Goal: Find specific page/section: Find specific page/section

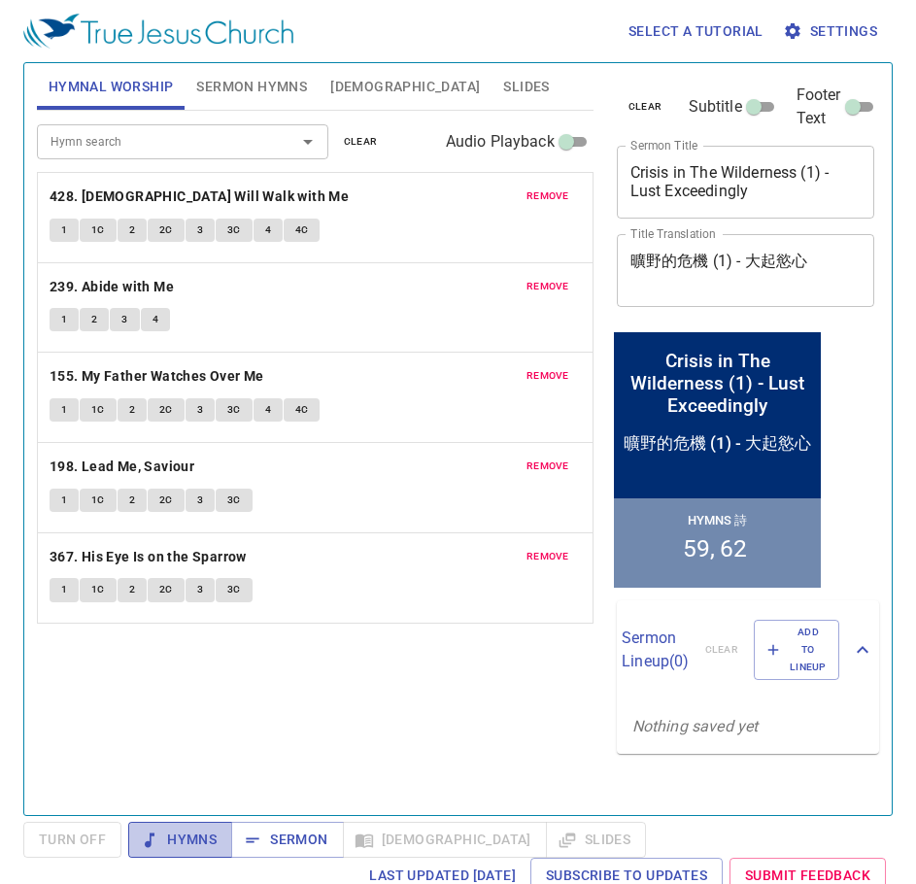
click at [201, 836] on span "Hymns" at bounding box center [180, 840] width 73 height 24
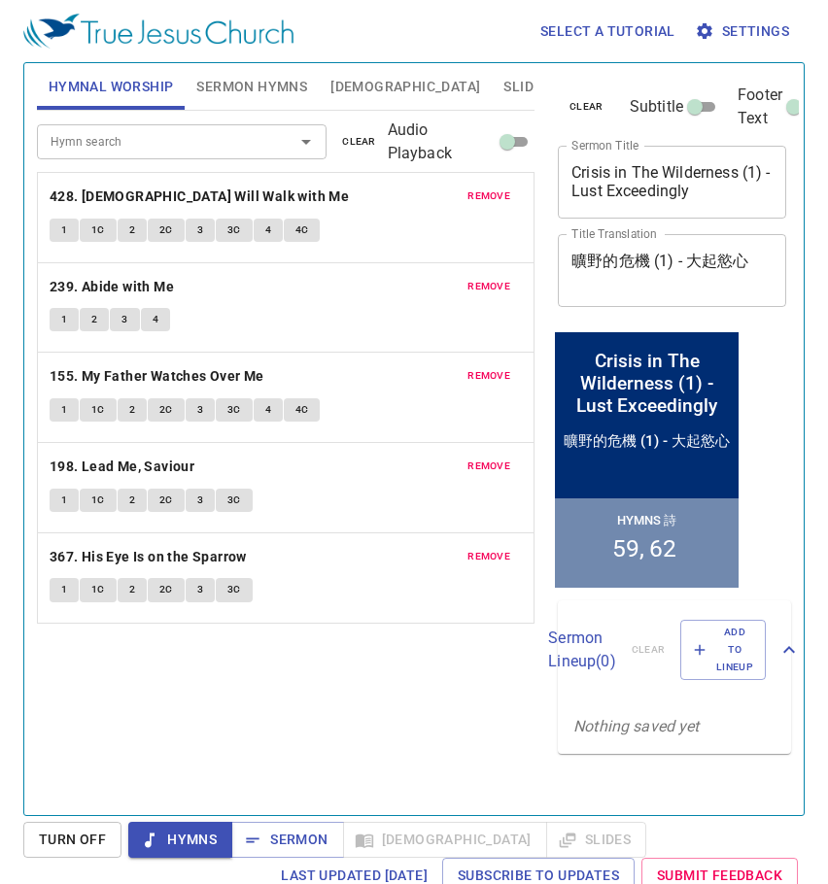
click at [460, 22] on div "Select a tutorial Settings" at bounding box center [409, 31] width 773 height 62
click at [195, 94] on button "Sermon Hymns" at bounding box center [252, 86] width 134 height 47
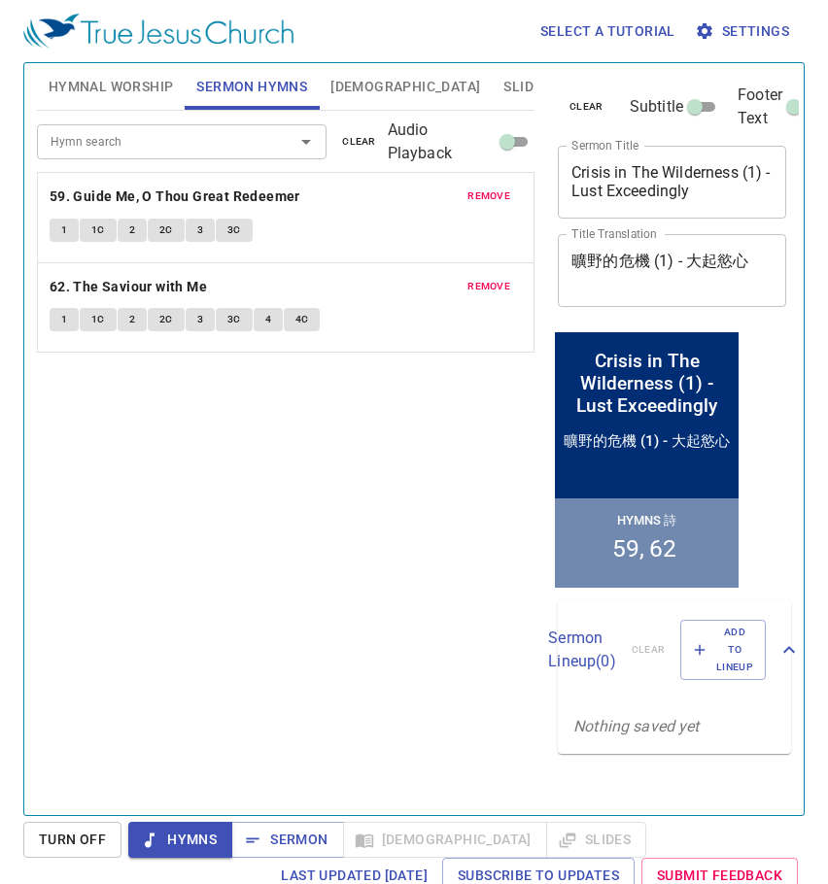
click at [116, 77] on span "Hymnal Worship" at bounding box center [111, 87] width 125 height 24
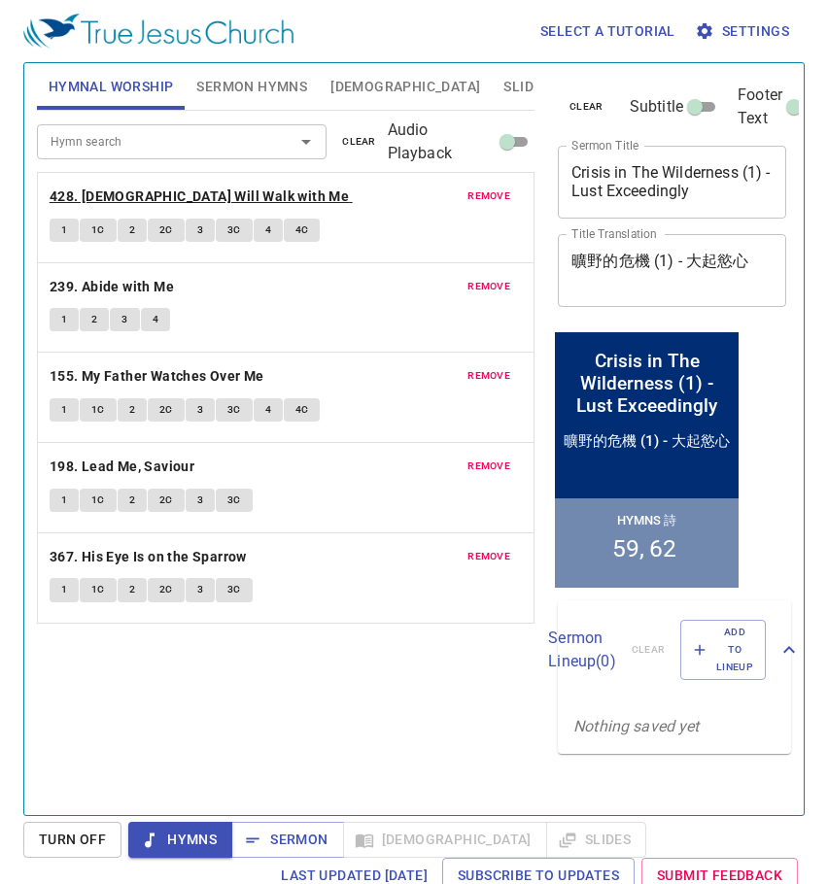
click at [221, 192] on b "428. [DEMOGRAPHIC_DATA] Will Walk with Me" at bounding box center [199, 197] width 299 height 24
click at [61, 226] on span "1" at bounding box center [64, 230] width 6 height 17
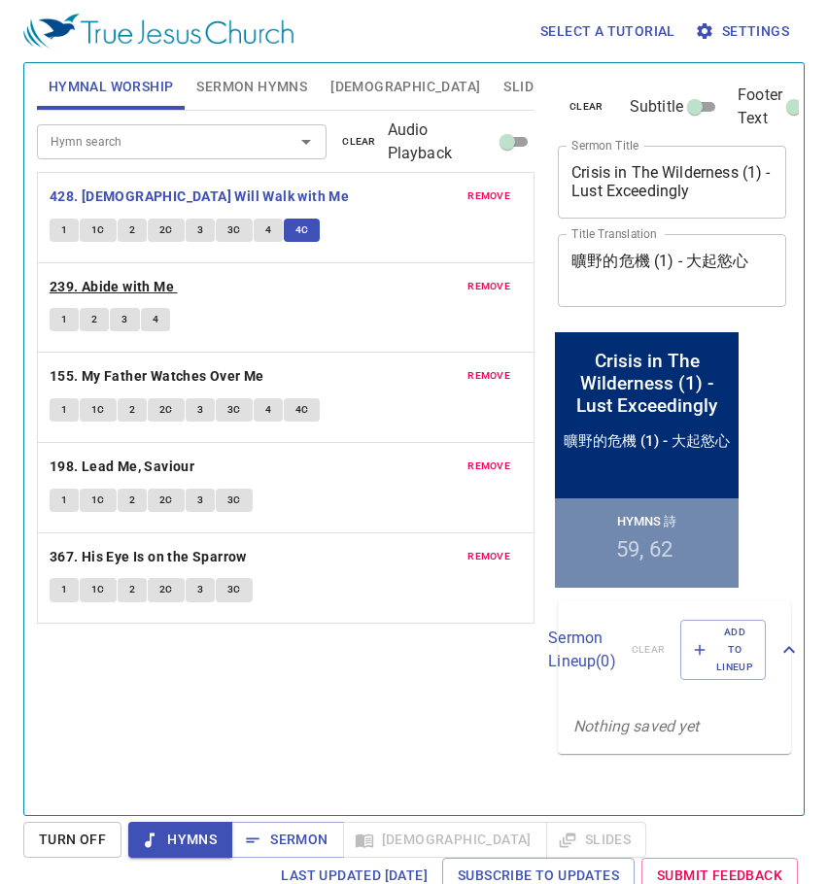
click at [165, 283] on b "239. Abide with Me" at bounding box center [112, 287] width 124 height 24
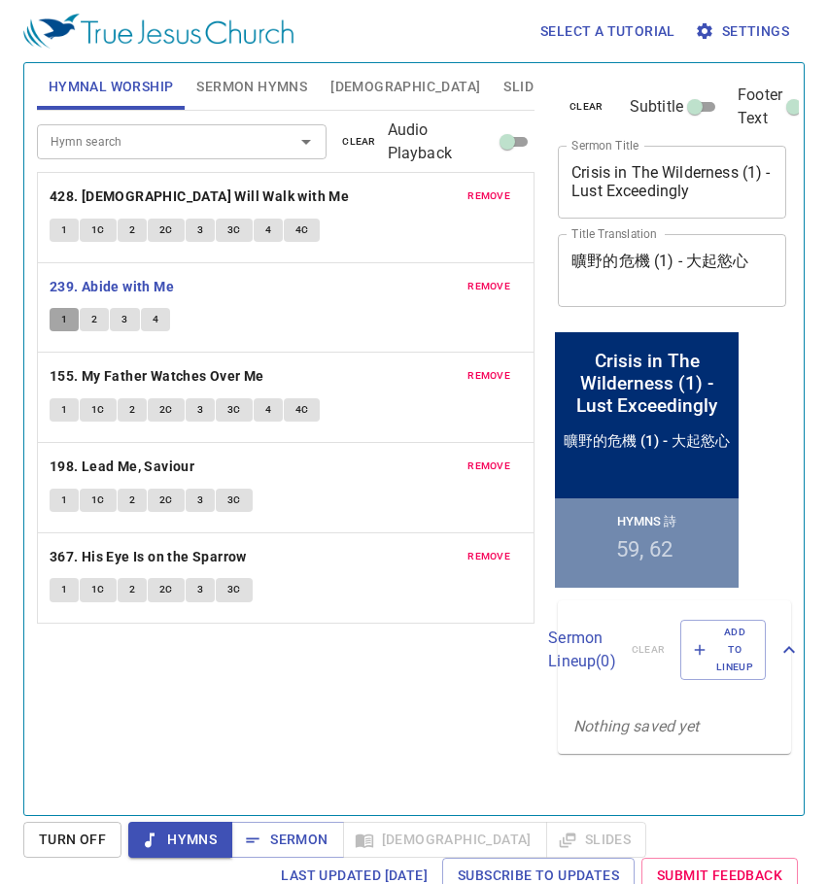
click at [72, 316] on button "1" at bounding box center [64, 319] width 29 height 23
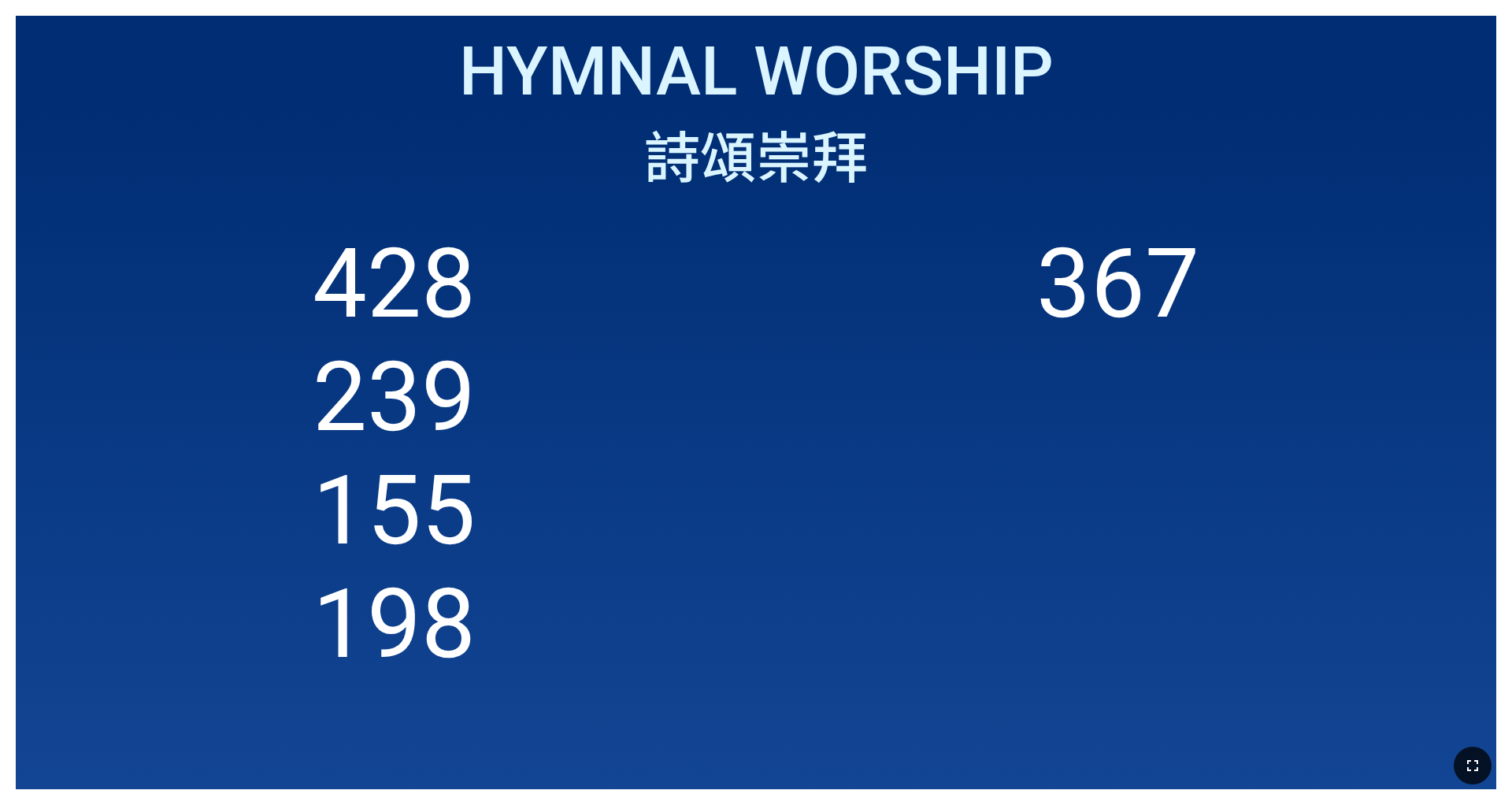
drag, startPoint x: 1474, startPoint y: 764, endPoint x: 1475, endPoint y: 811, distance: 47.0
click at [629, 503] on icon "button" at bounding box center [1472, 765] width 19 height 19
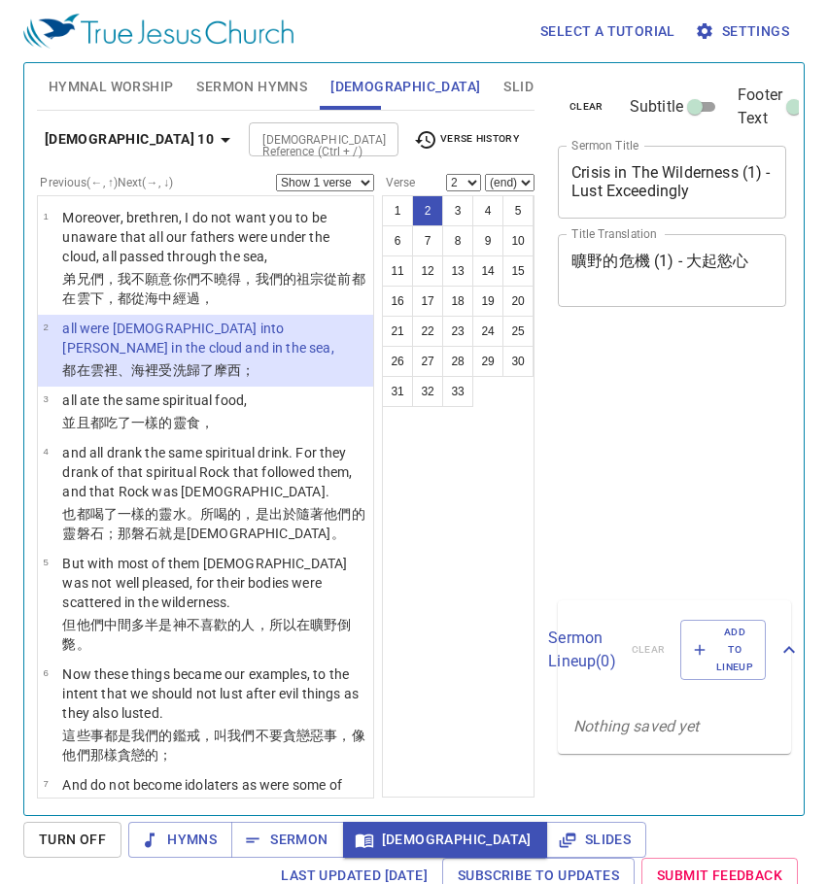
select select "2"
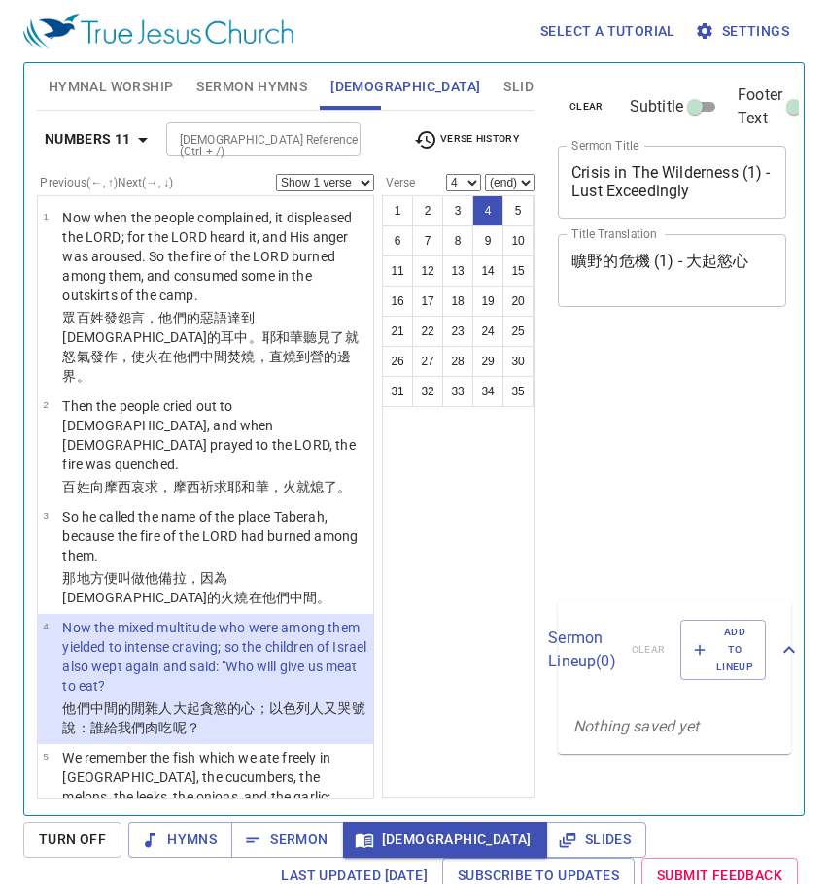
select select "4"
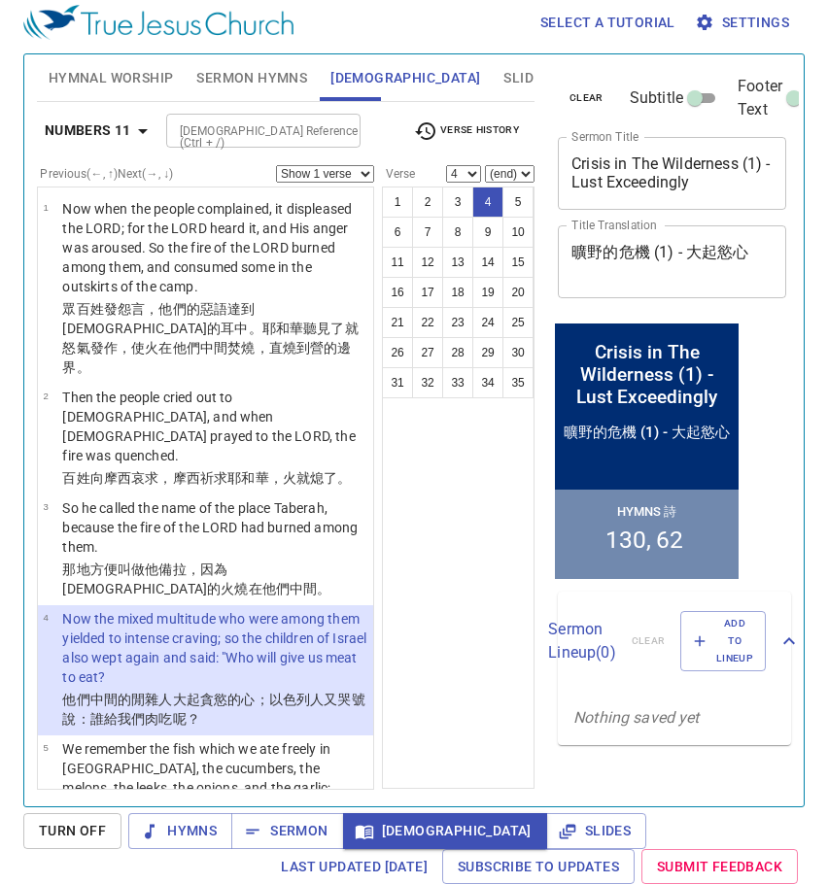
scroll to position [144, 0]
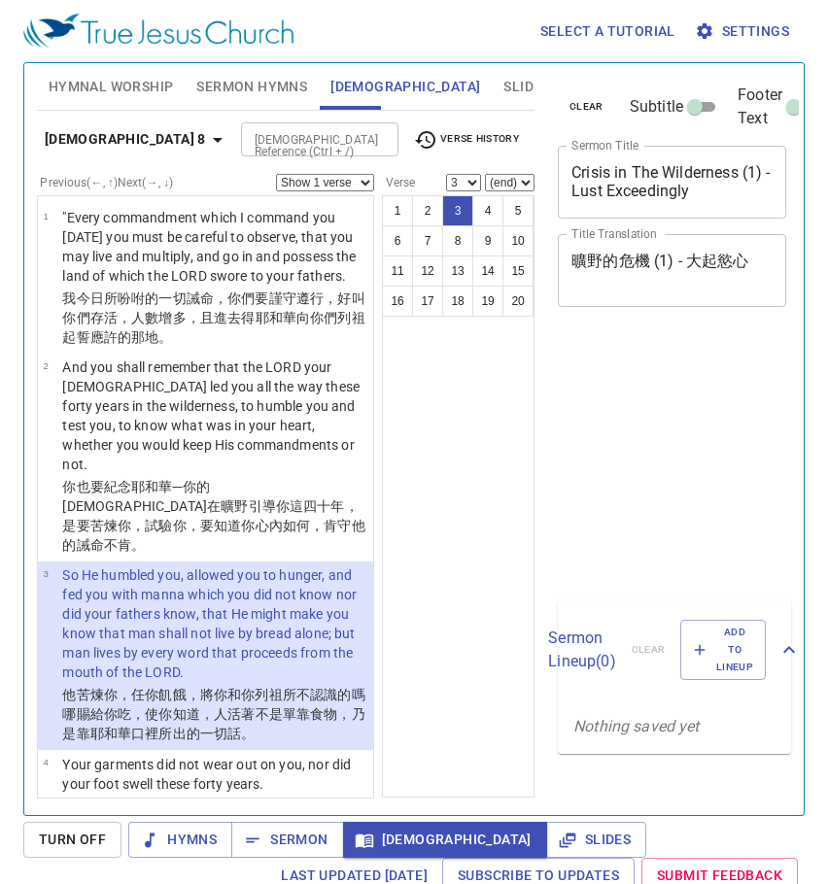
select select "3"
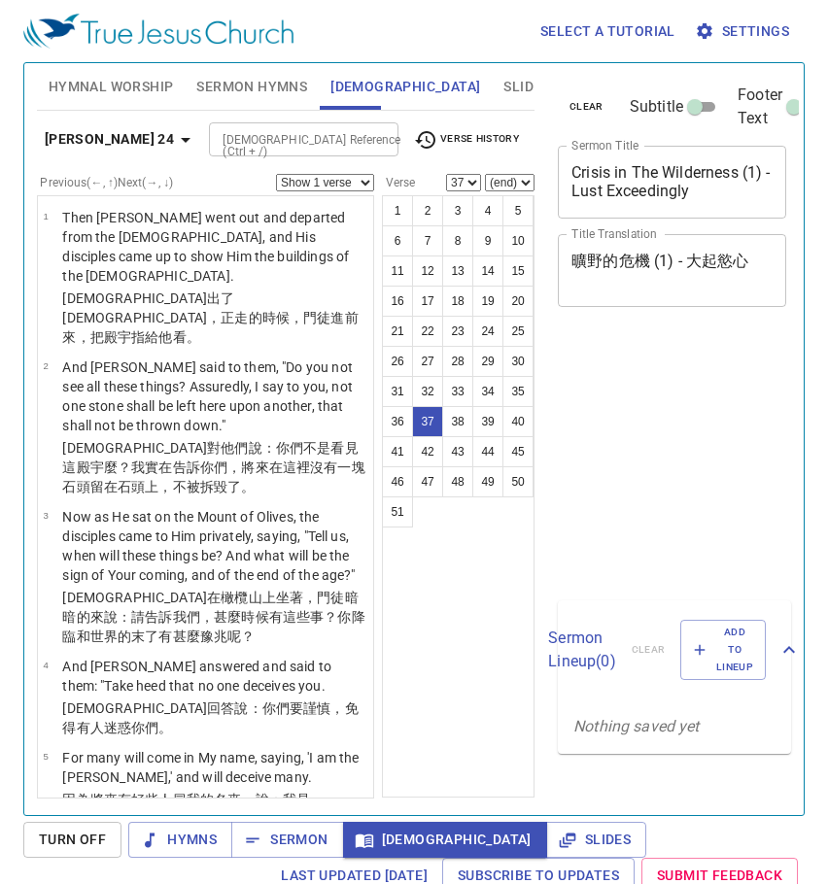
select select "37"
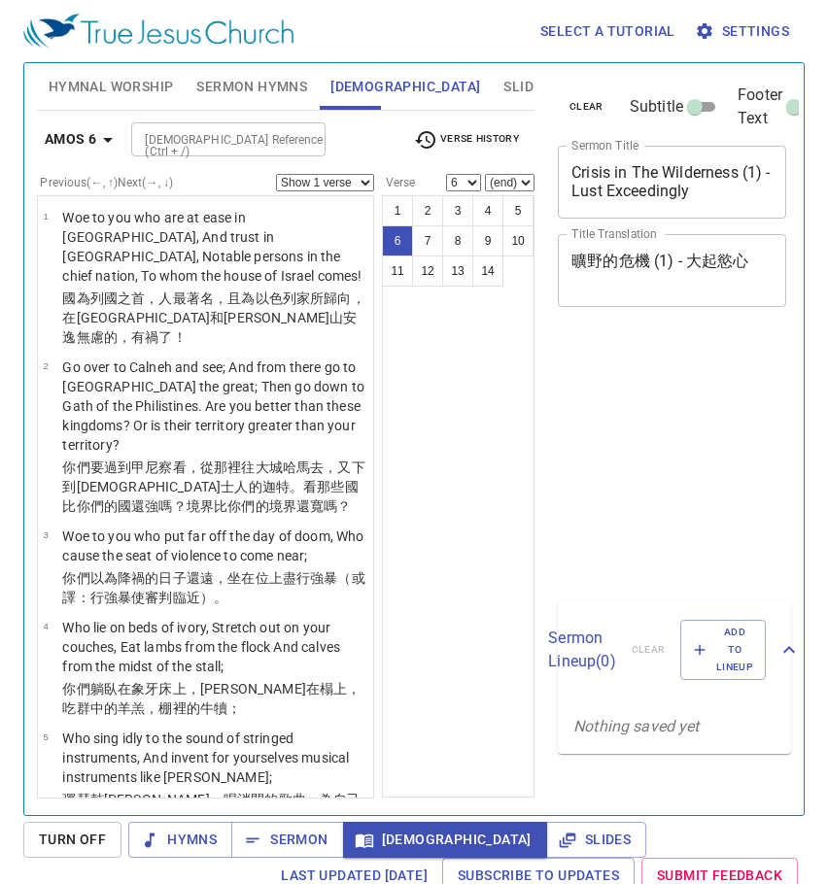
select select "6"
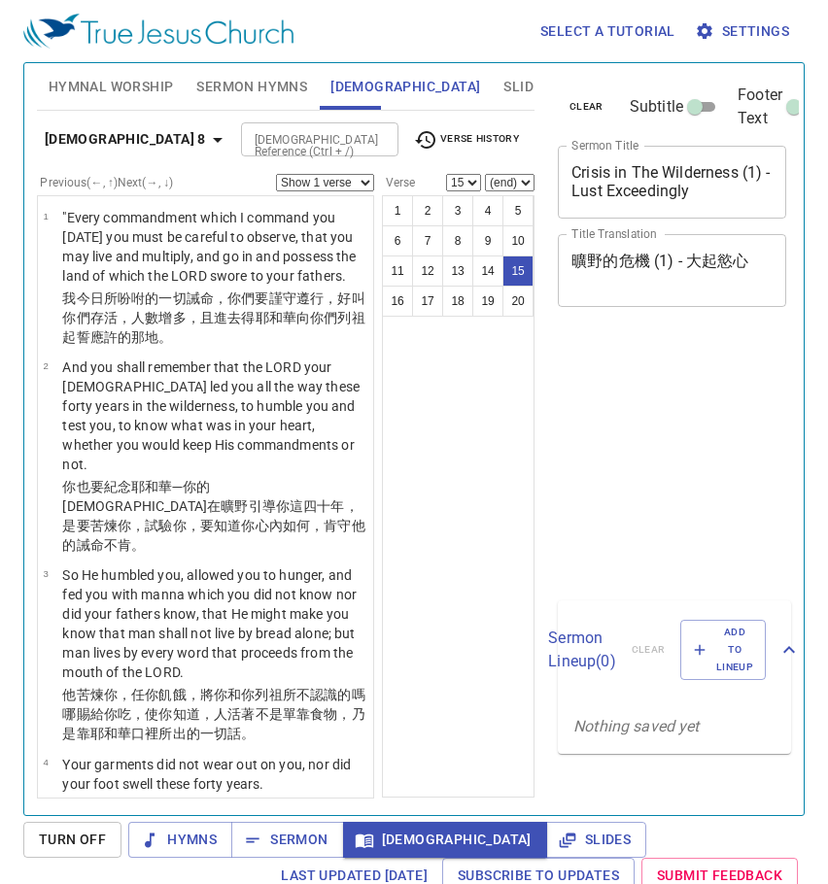
select select "15"
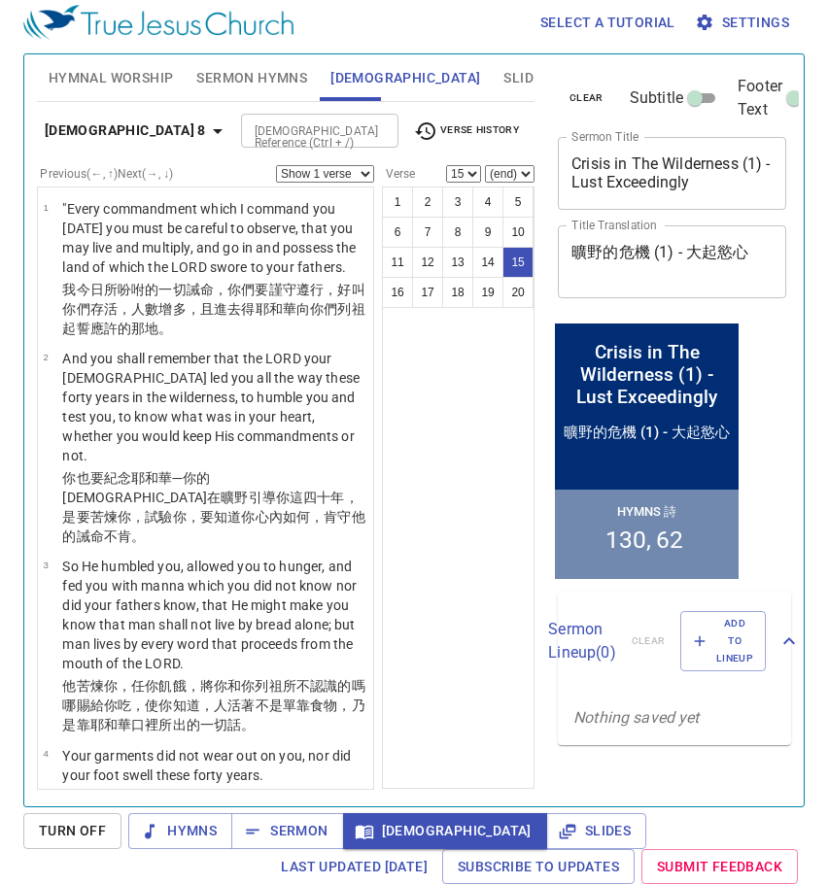
scroll to position [1537, 0]
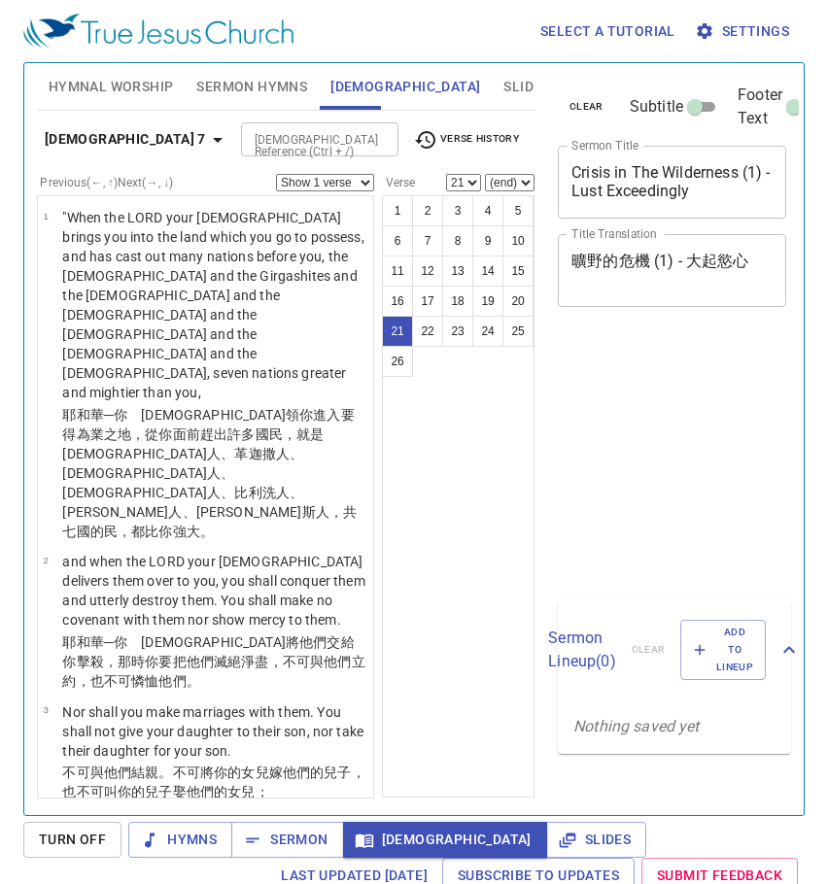
select select "21"
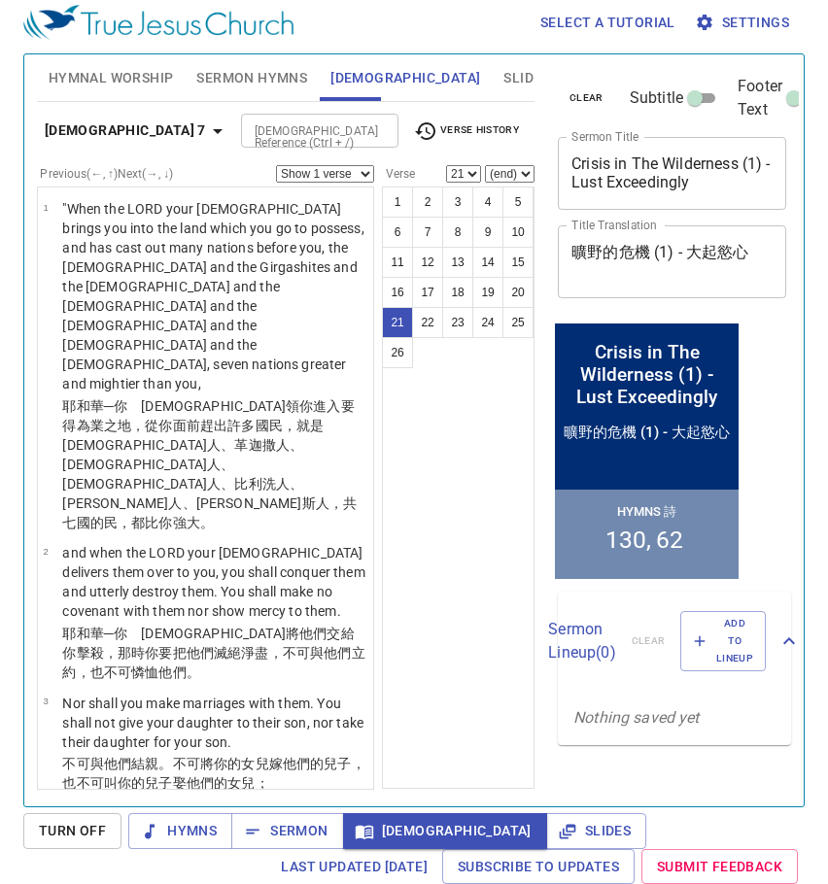
scroll to position [2737, 0]
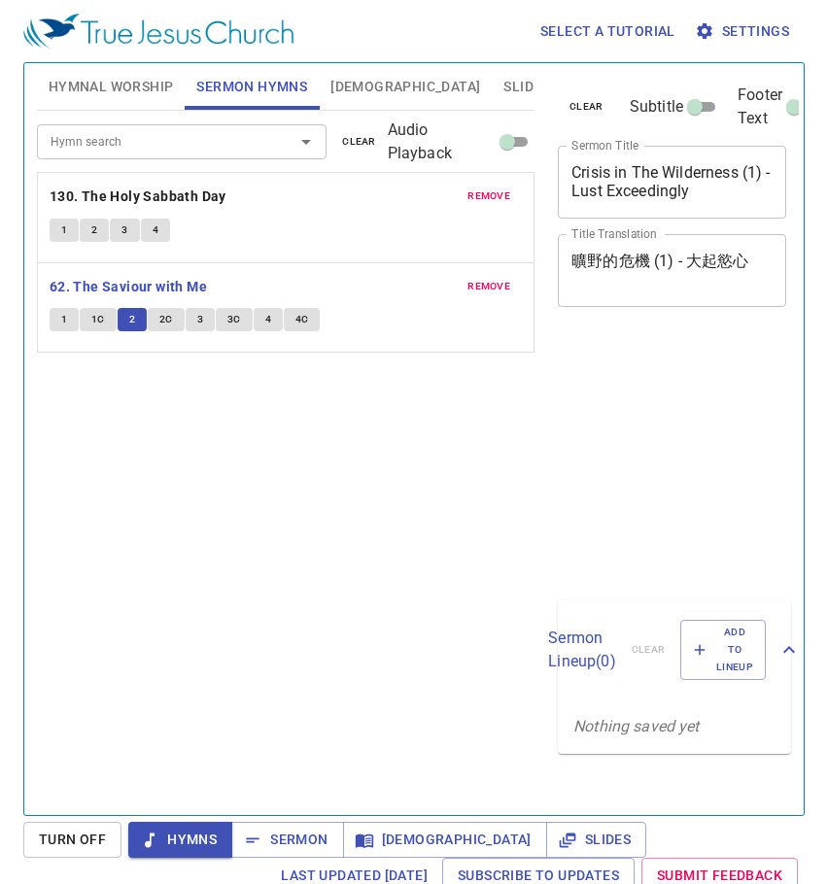
scroll to position [9, 0]
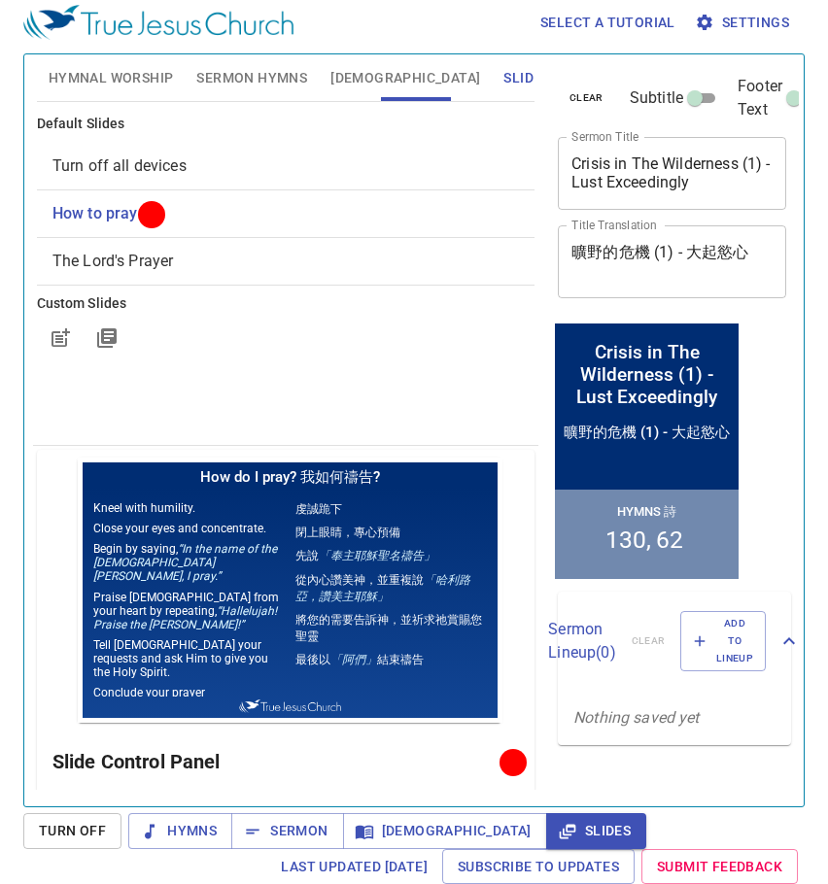
scroll to position [9, 0]
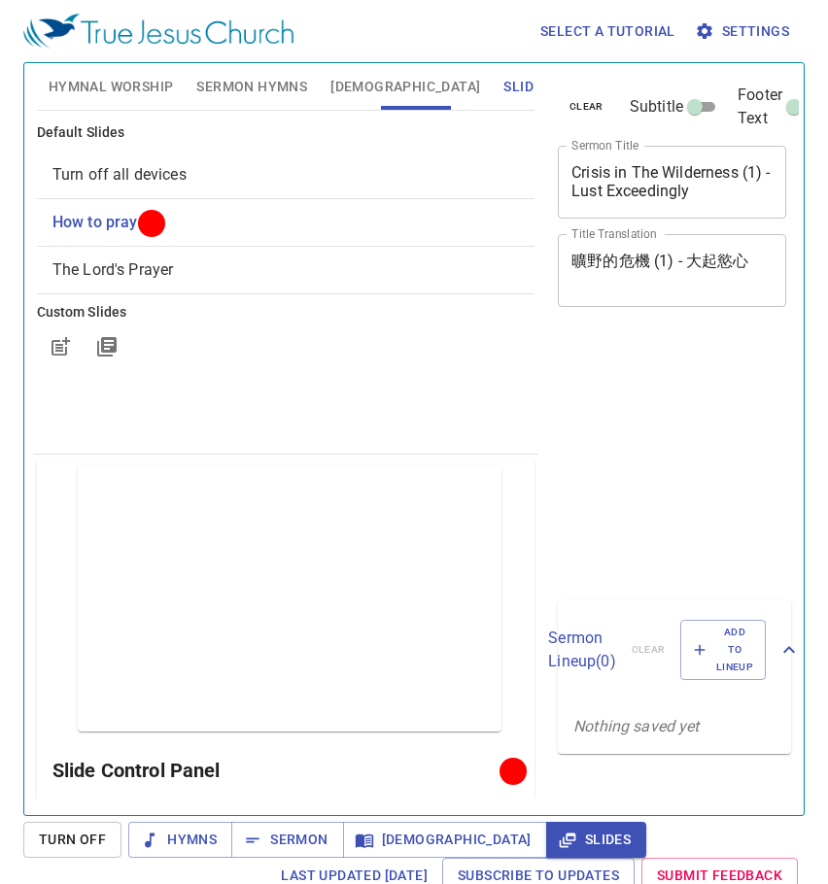
scroll to position [9, 0]
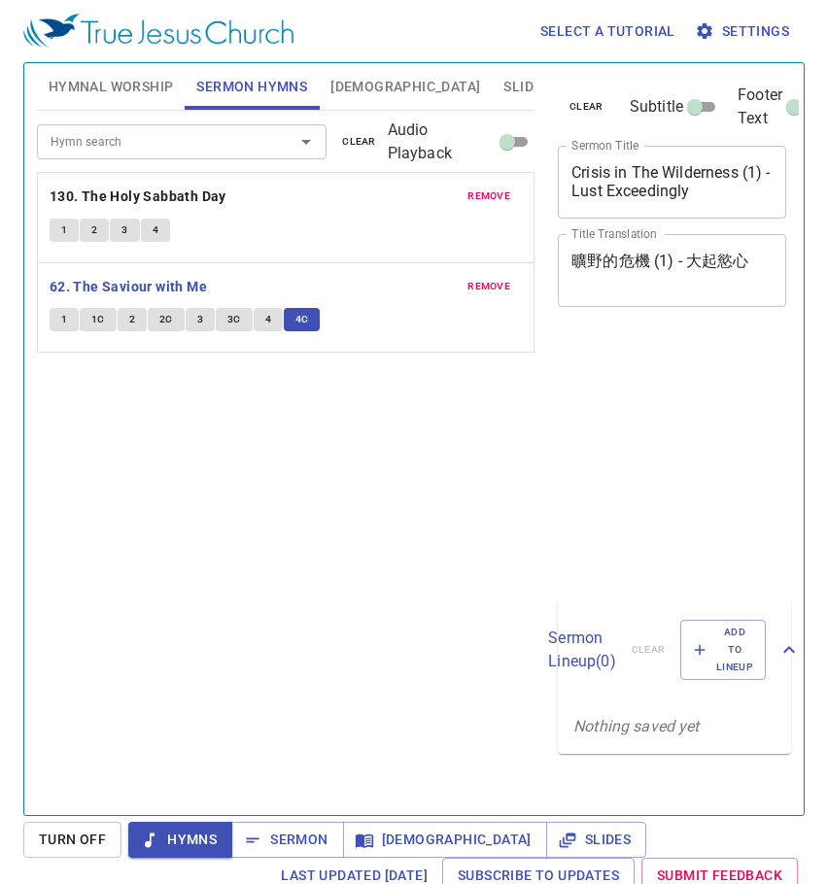
scroll to position [9, 0]
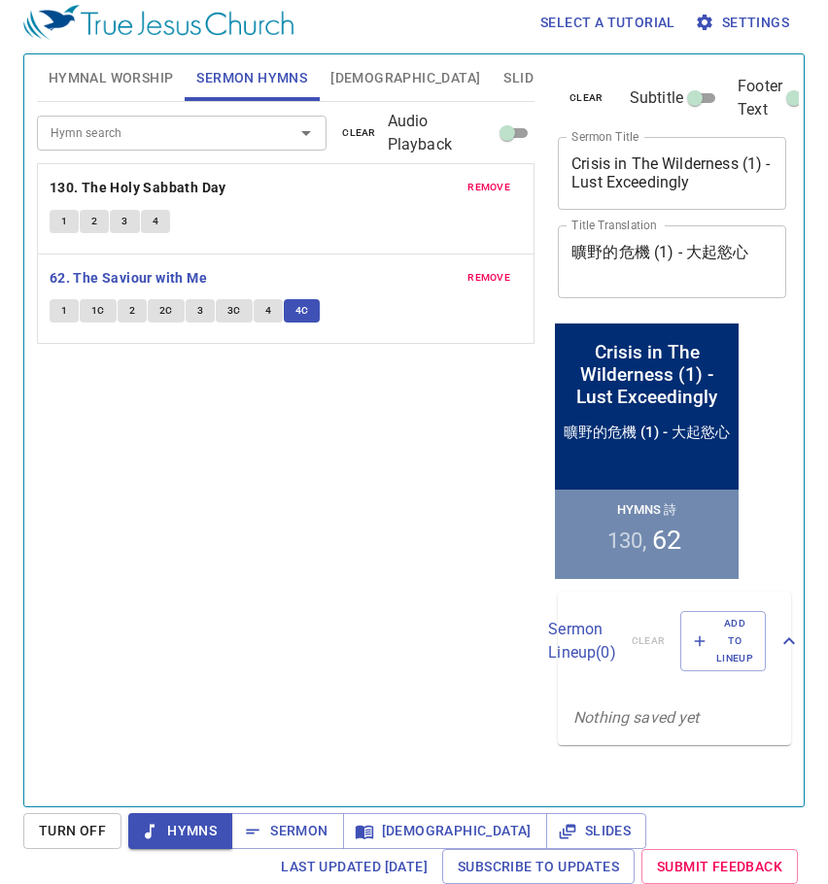
scroll to position [9, 0]
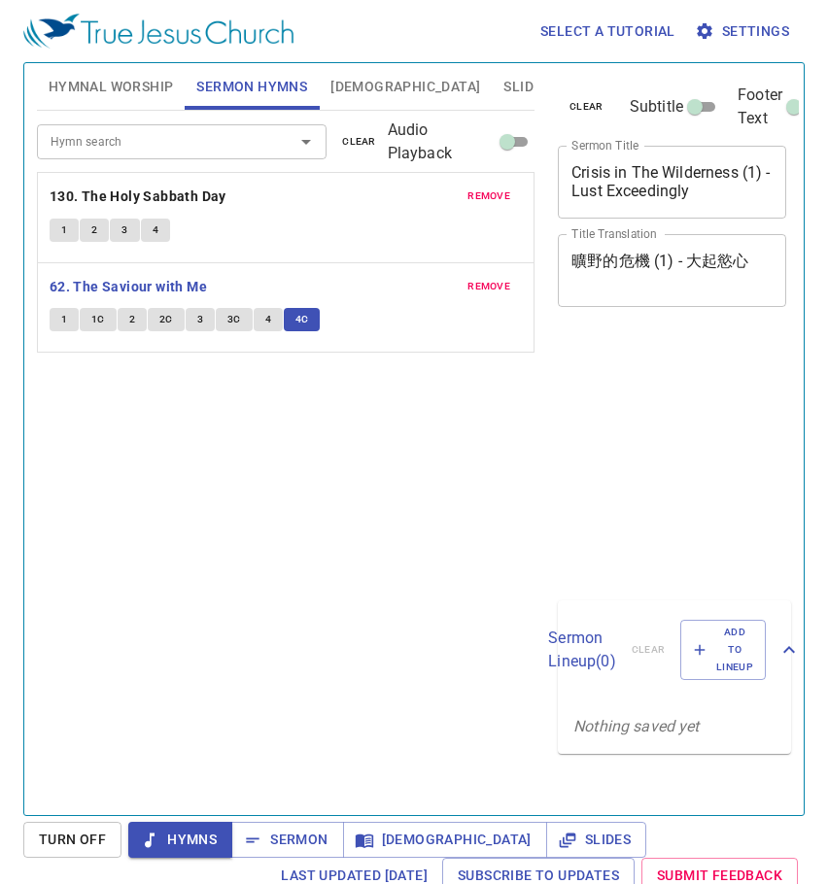
scroll to position [9, 0]
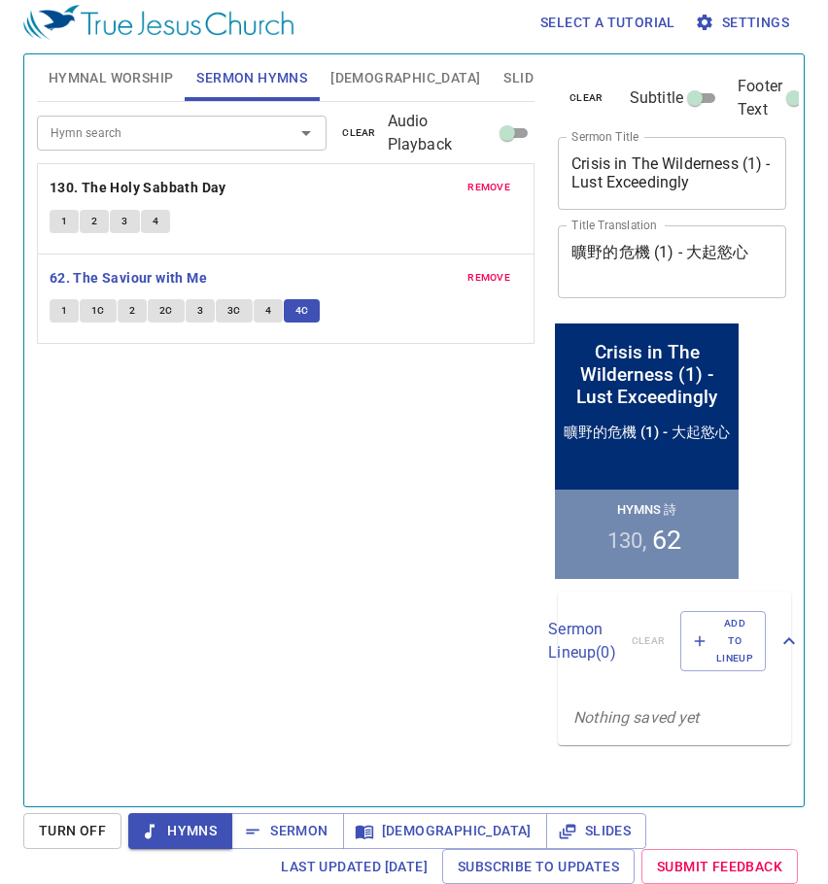
scroll to position [9, 0]
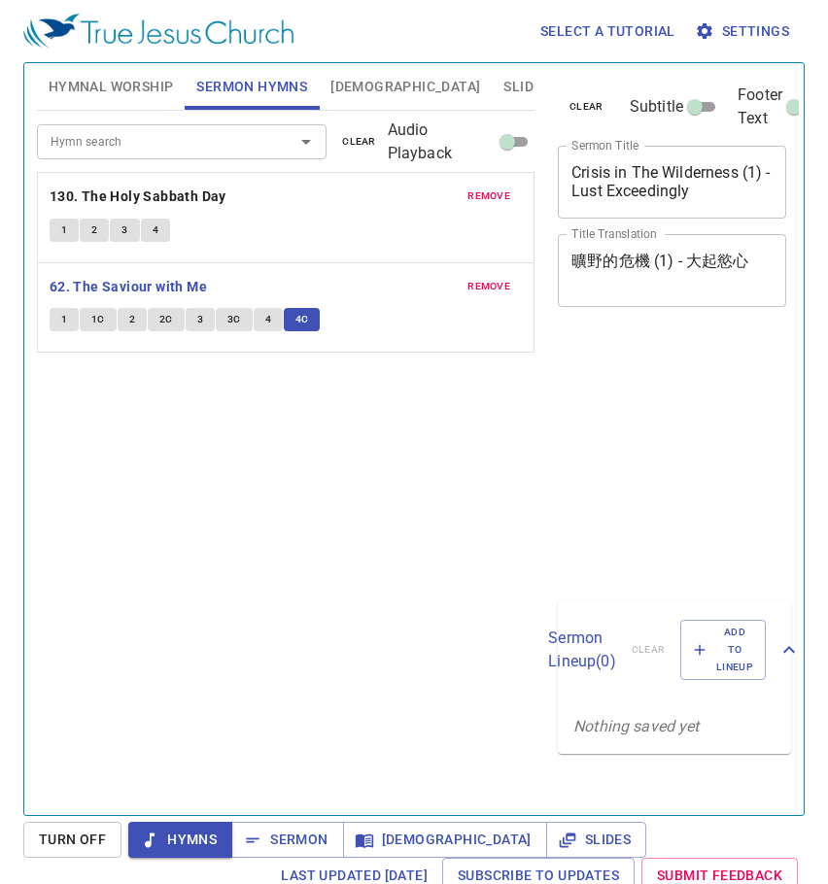
scroll to position [9, 0]
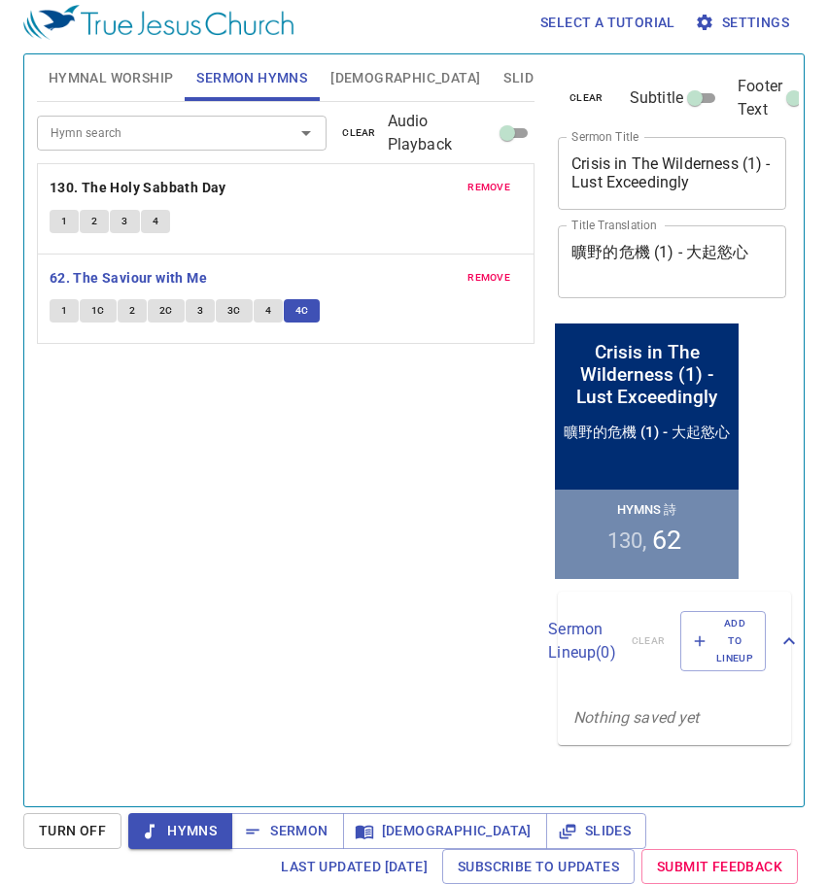
scroll to position [9, 0]
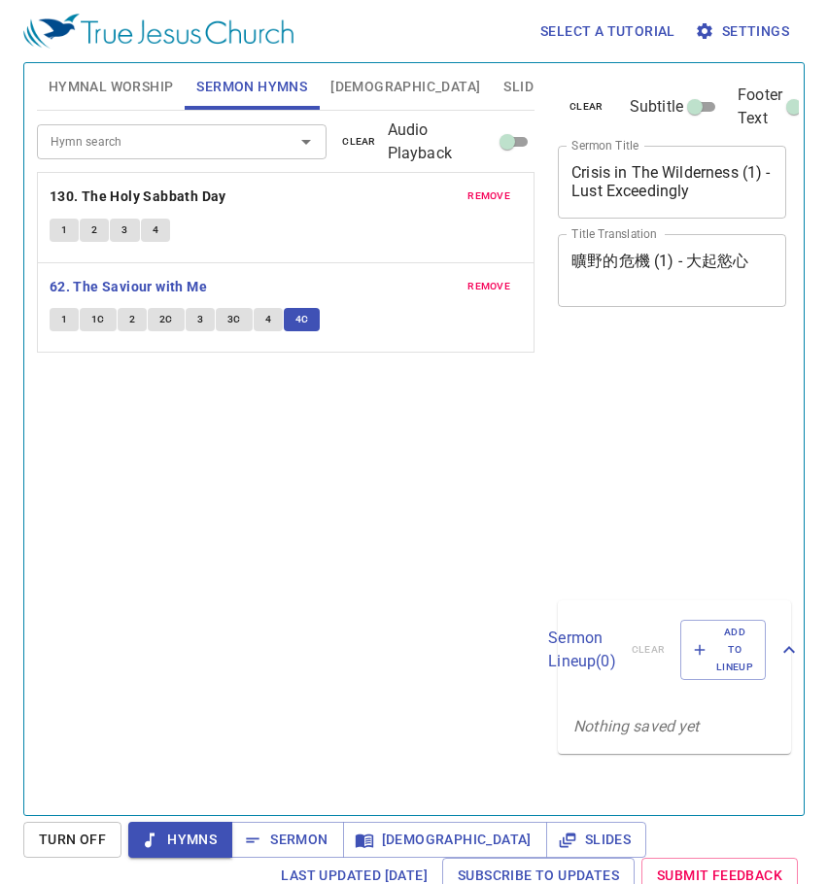
scroll to position [9, 0]
